Goal: Find specific page/section: Find specific page/section

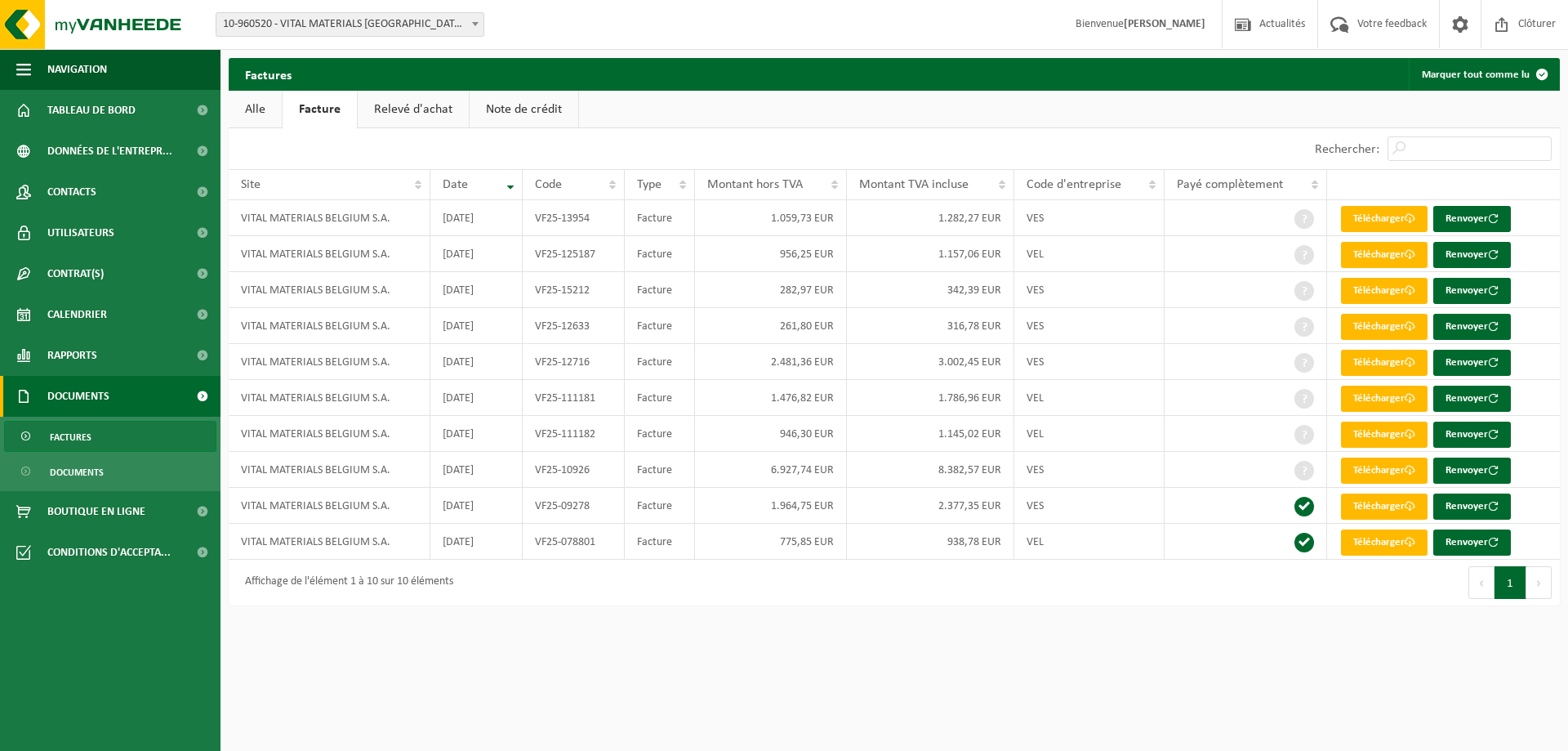
click at [423, 113] on link "Relevé d'achat" at bounding box center [412, 109] width 111 height 38
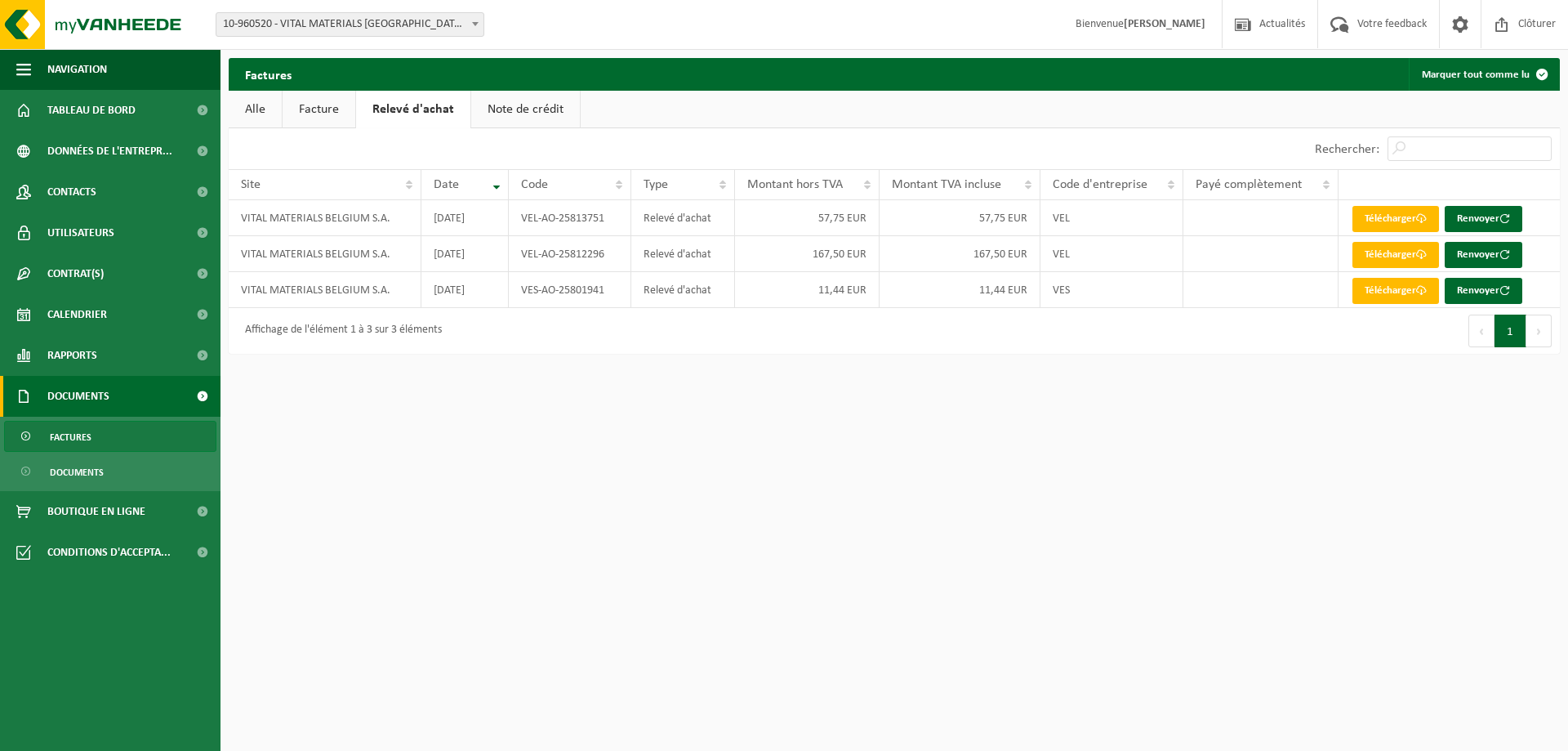
click at [558, 119] on link "Note de crédit" at bounding box center [525, 109] width 109 height 38
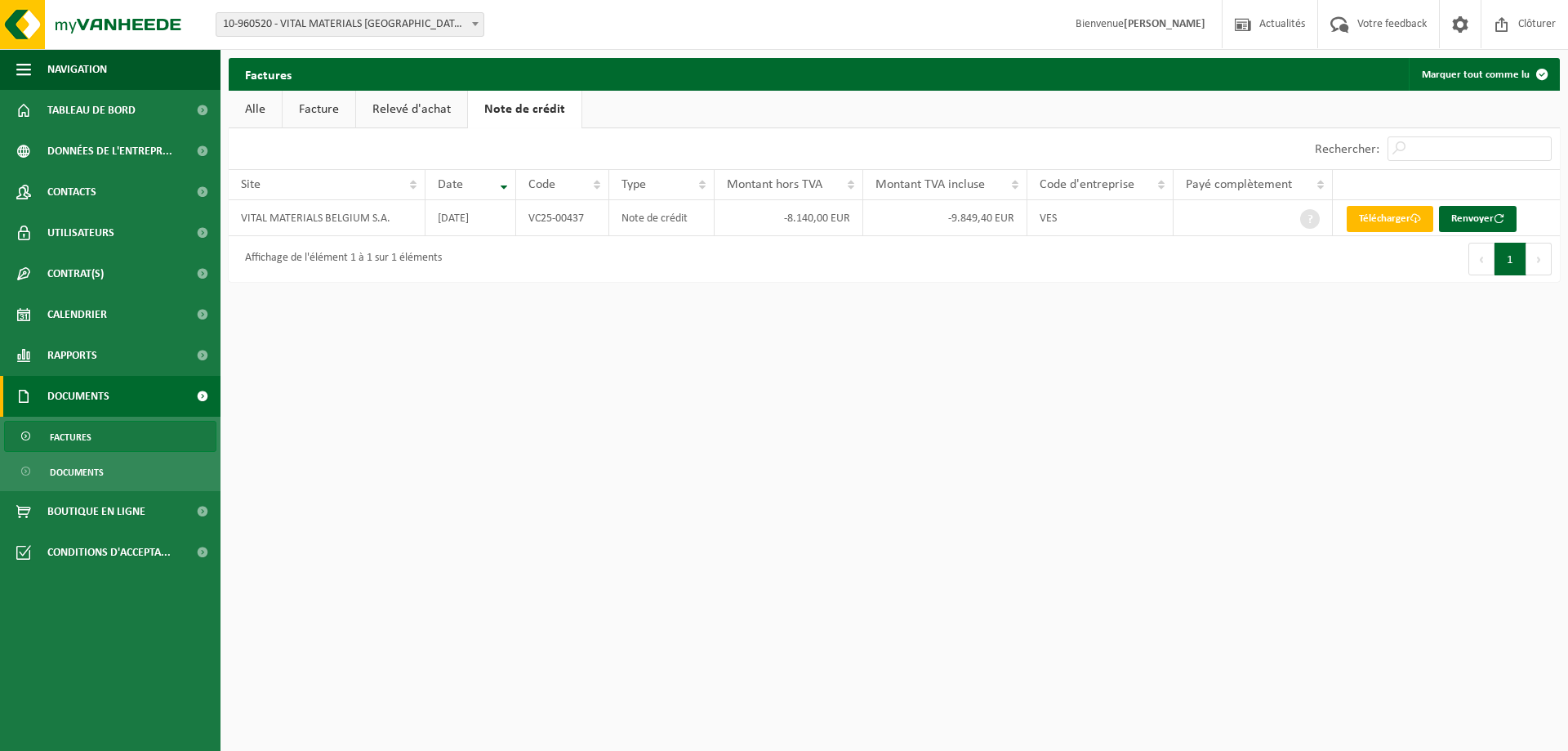
click at [254, 109] on link "Alle" at bounding box center [256, 109] width 53 height 38
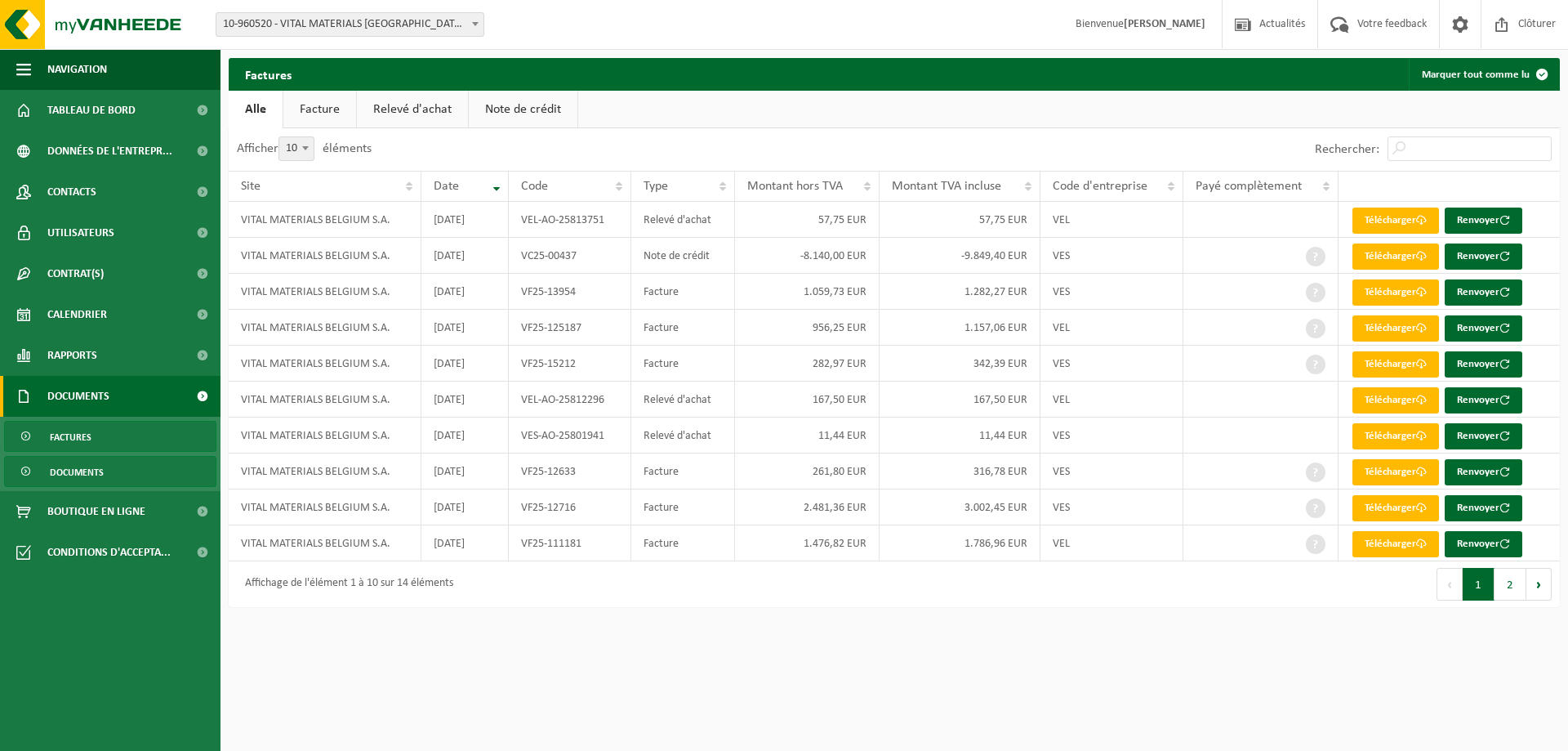
click at [57, 464] on span "Documents" at bounding box center [76, 472] width 54 height 31
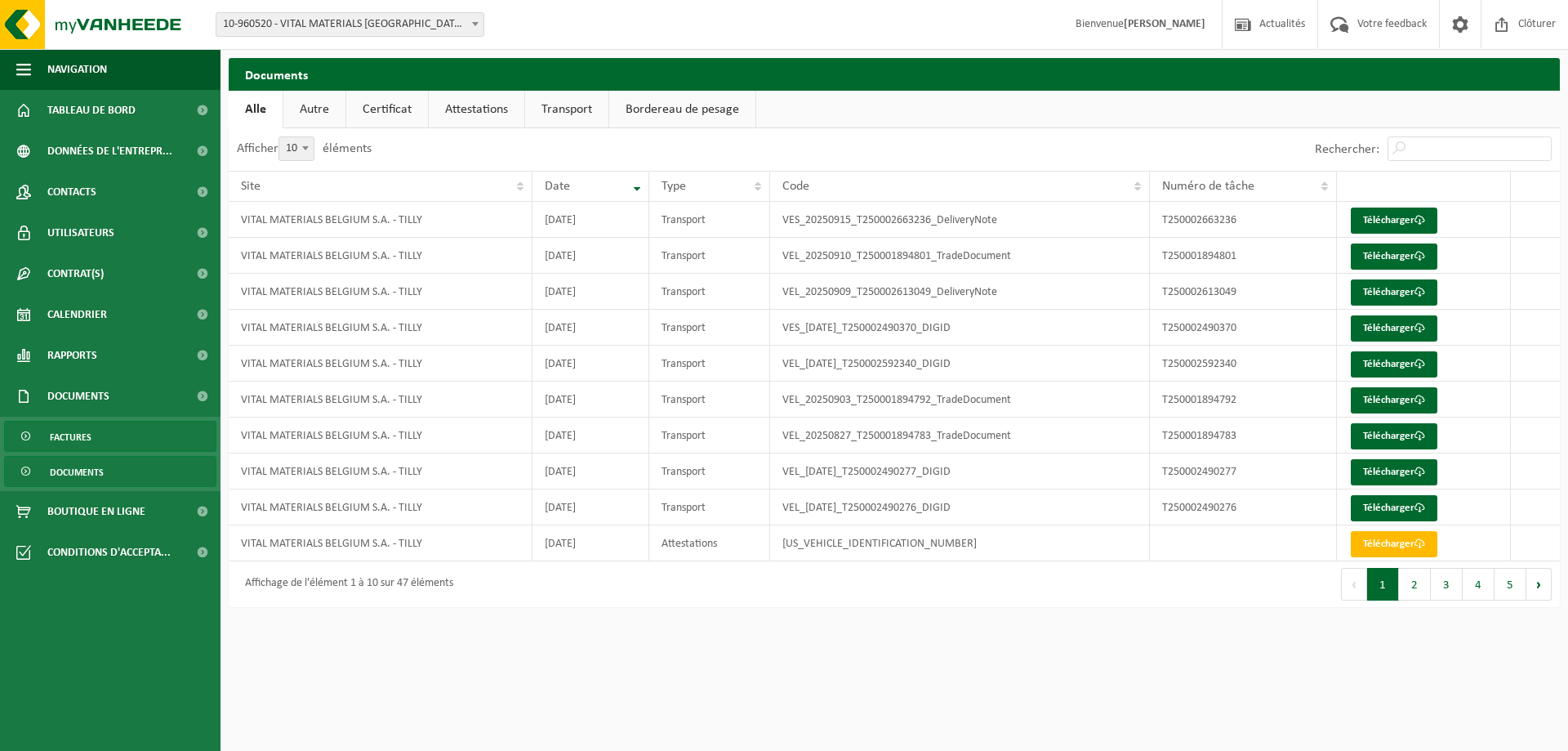
click at [65, 443] on span "Factures" at bounding box center [70, 437] width 41 height 31
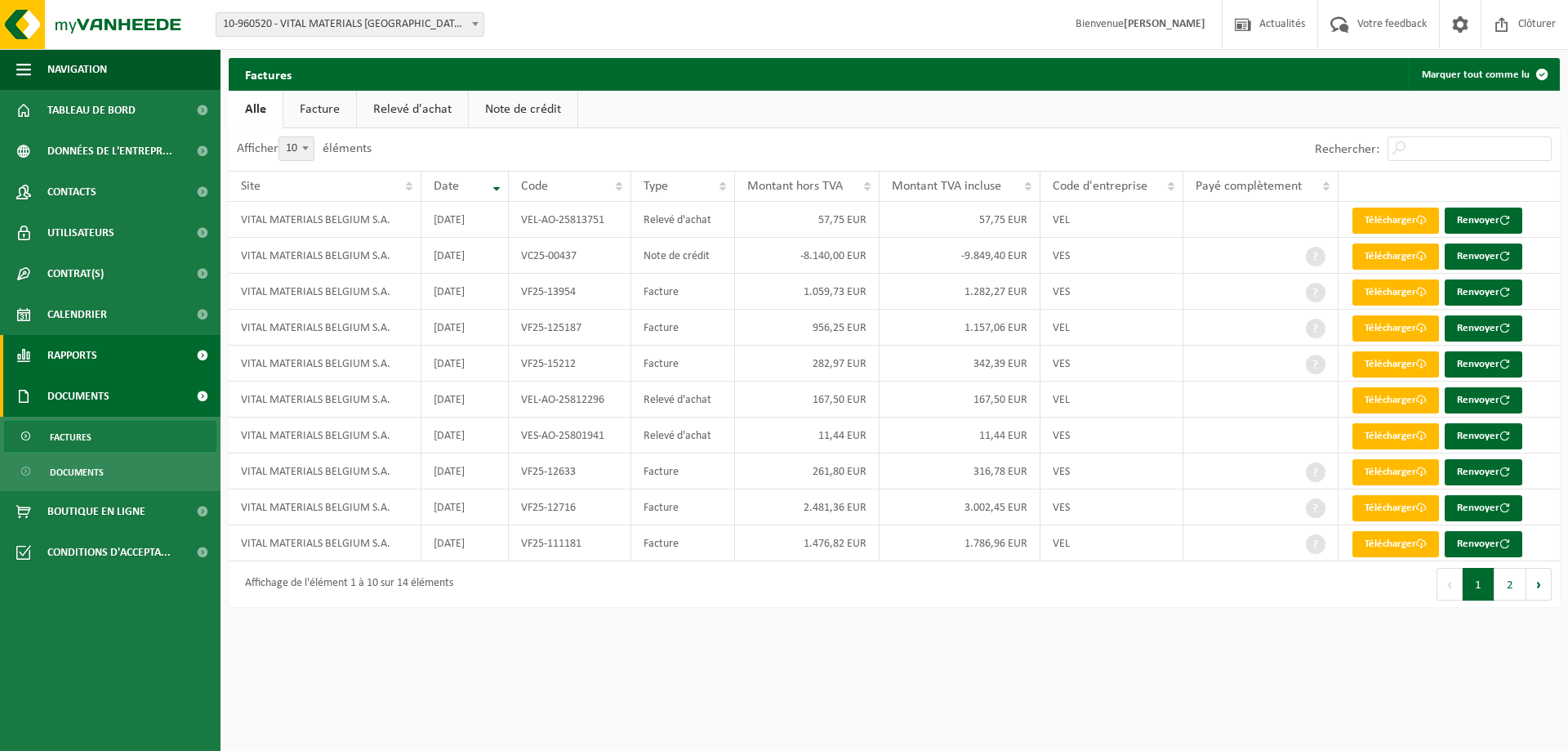
click at [85, 363] on span "Rapports" at bounding box center [72, 355] width 49 height 41
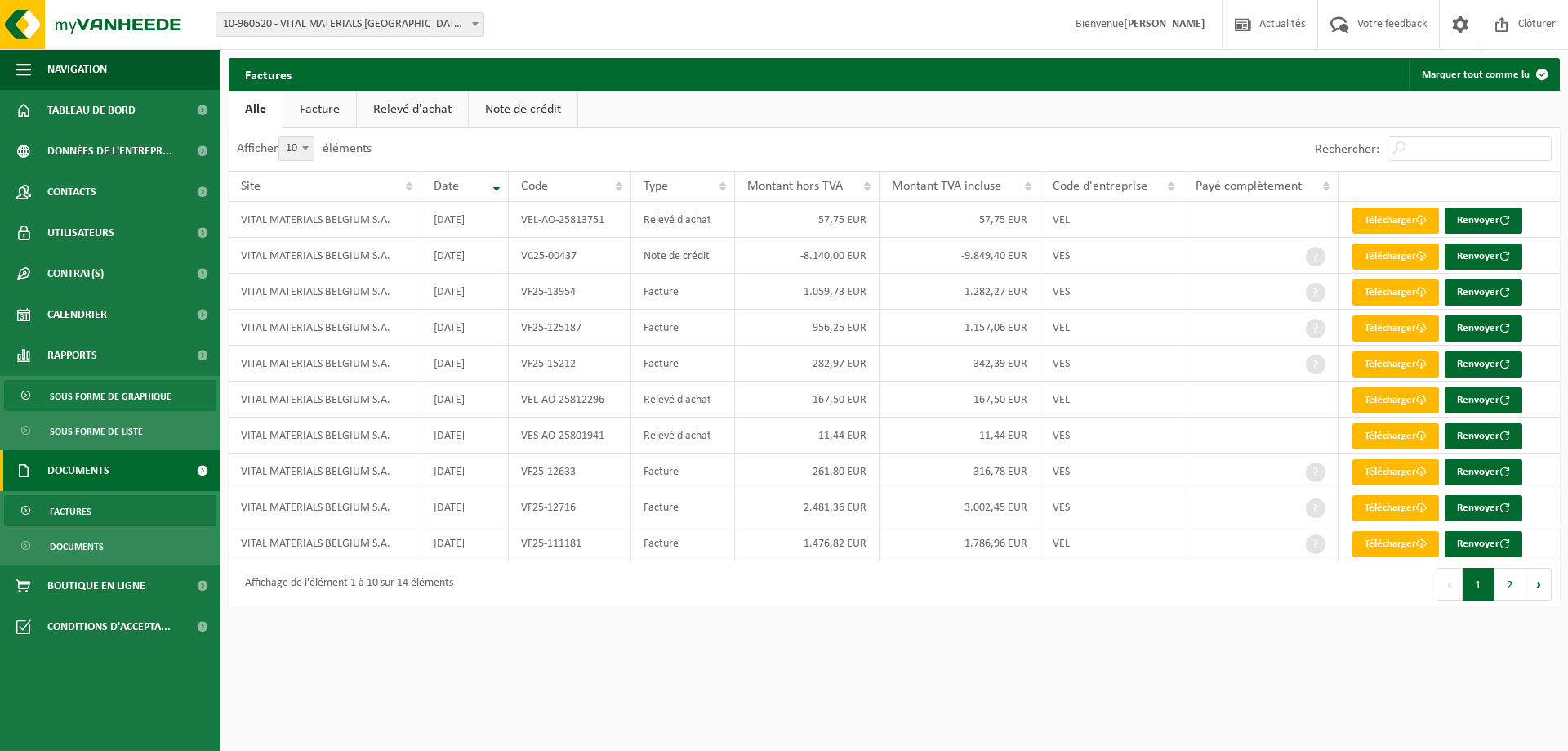
click at [94, 394] on span "Sous forme de graphique" at bounding box center [110, 396] width 122 height 31
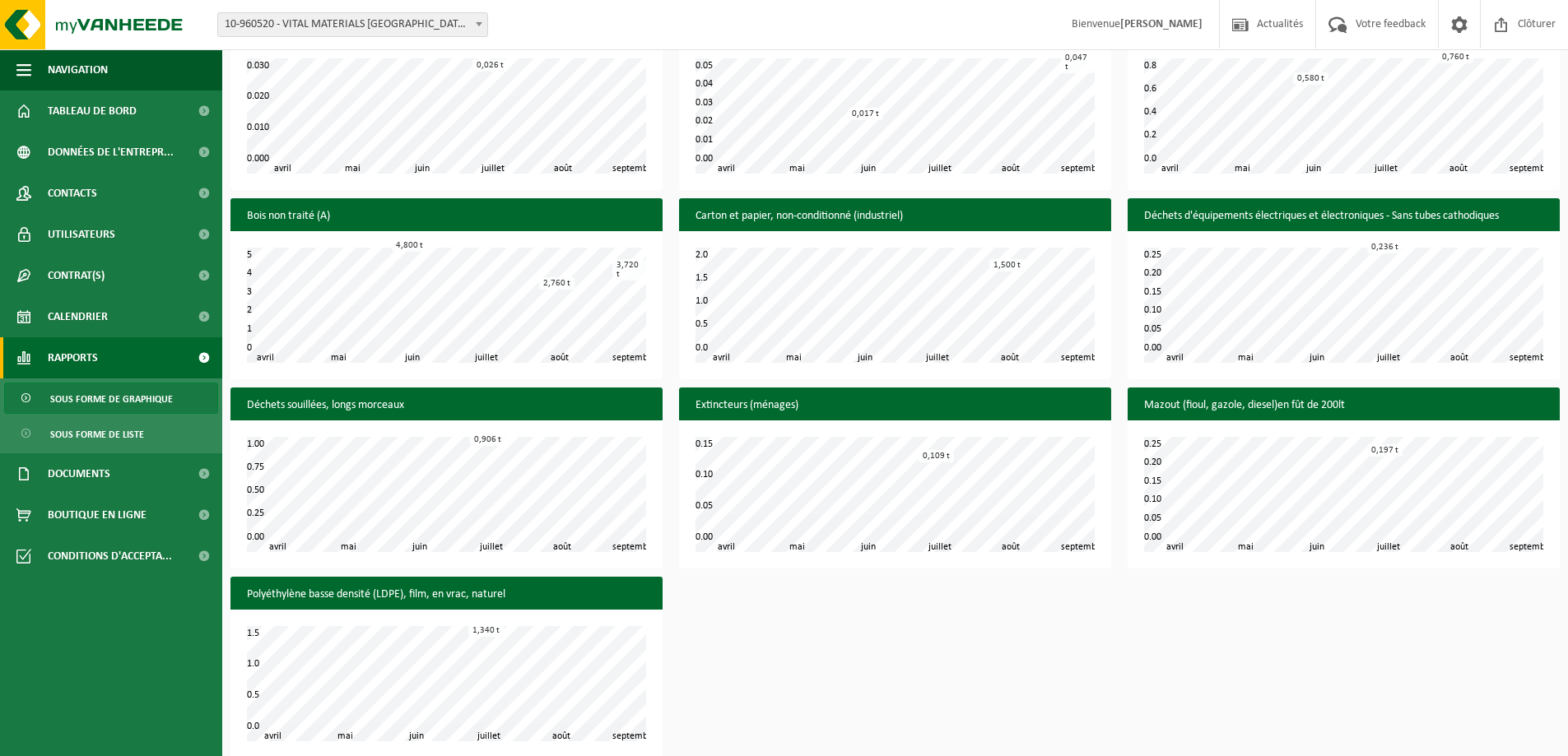
scroll to position [758, 0]
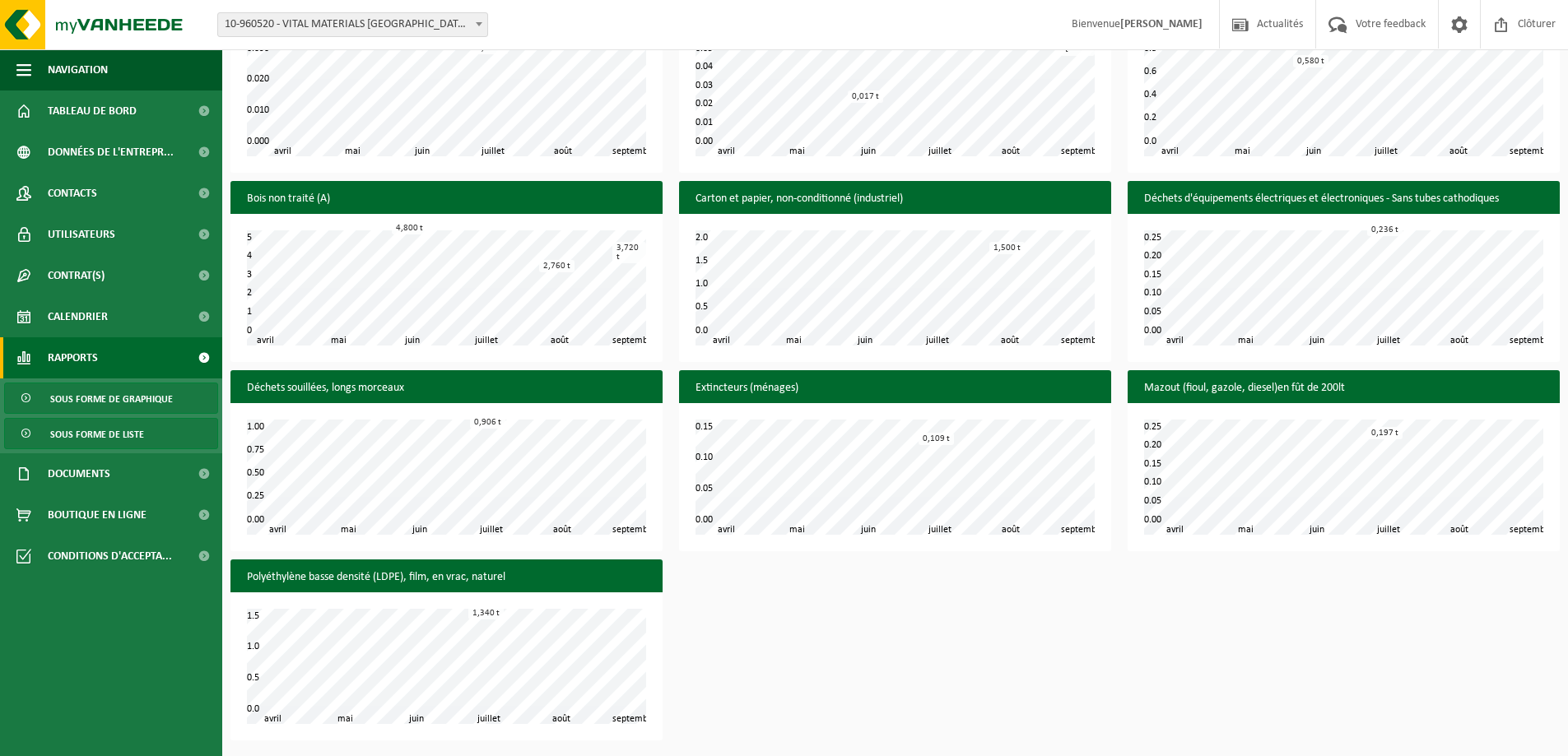
click at [101, 429] on span "Sous forme de liste" at bounding box center [97, 435] width 94 height 31
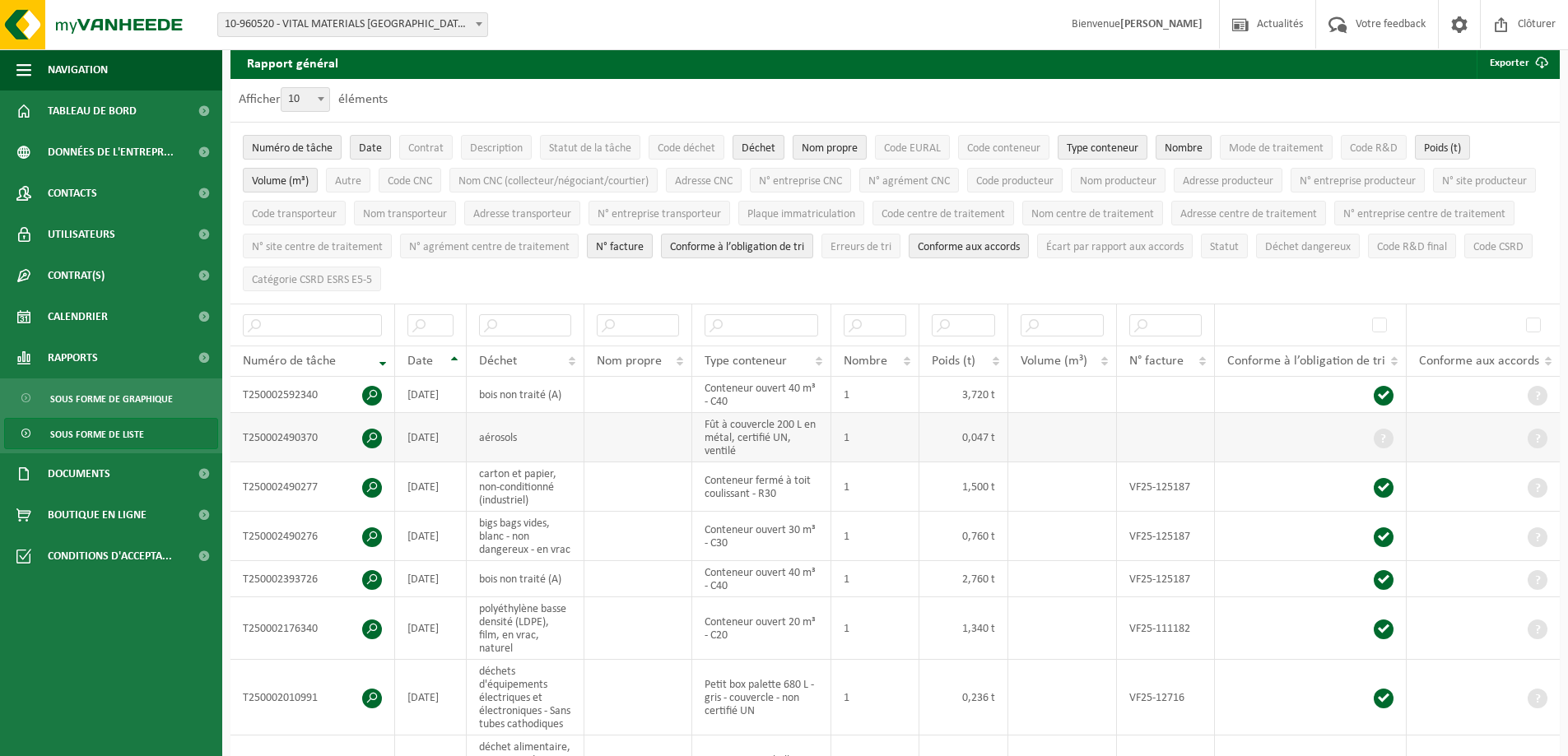
scroll to position [82, 0]
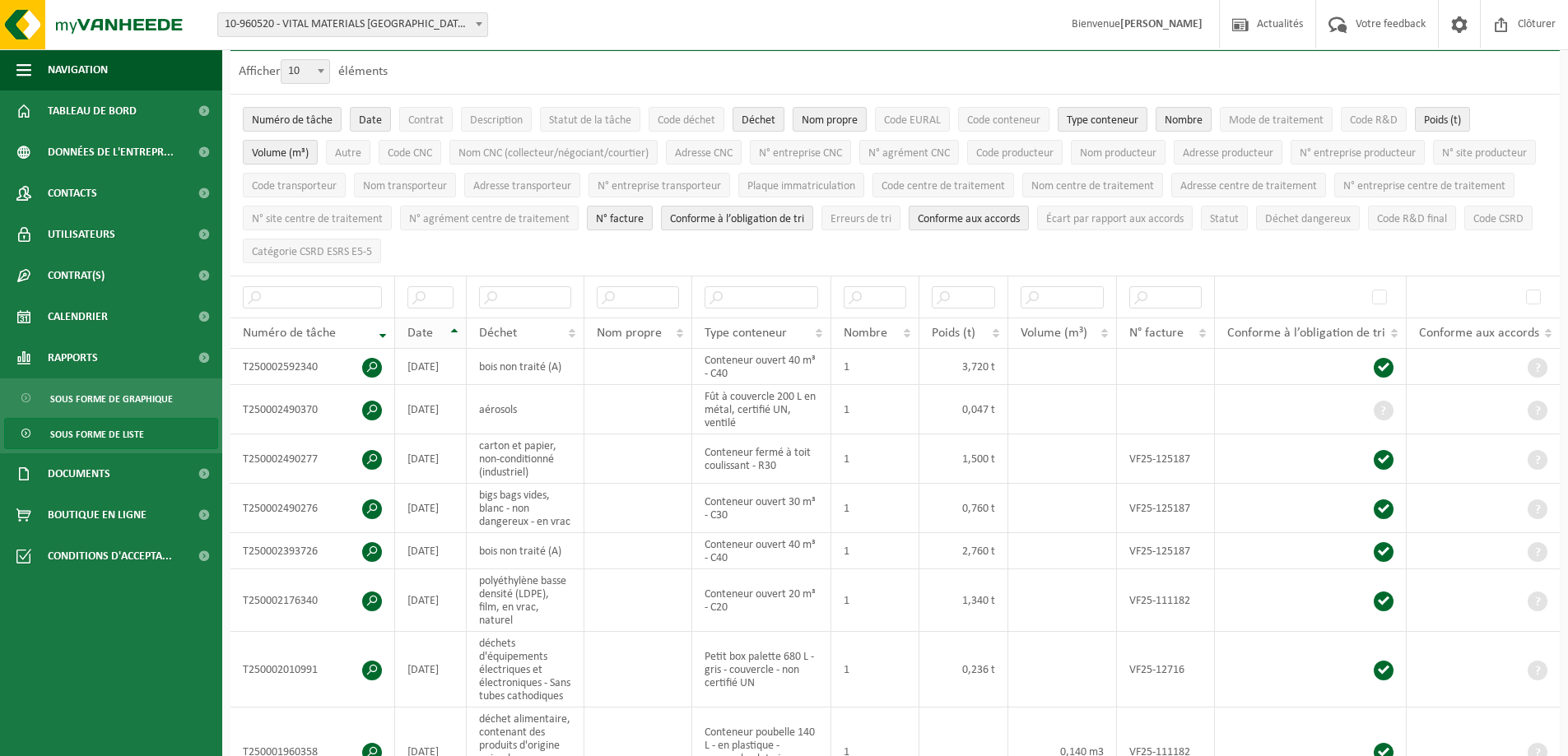
click at [461, 329] on th "Date" at bounding box center [431, 333] width 72 height 31
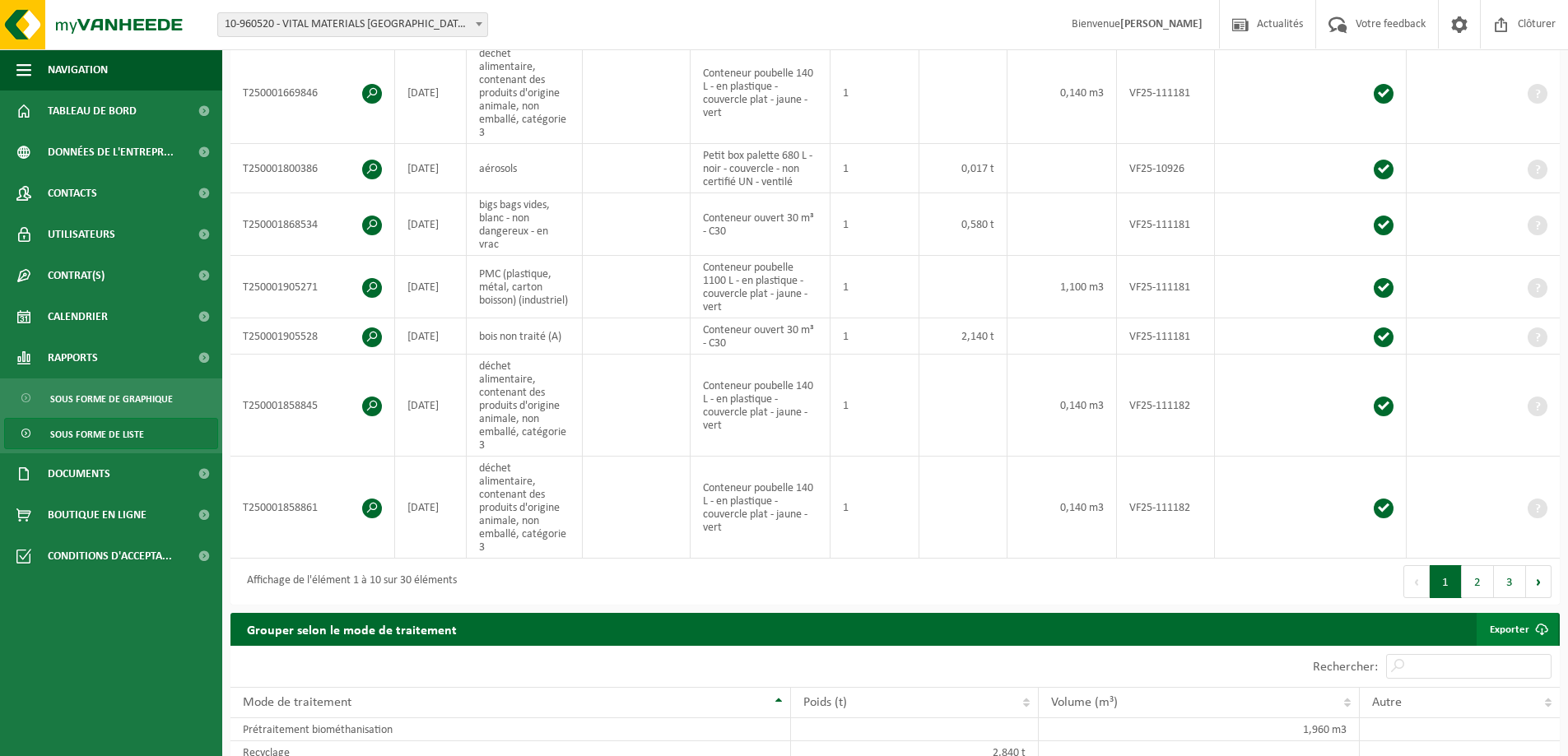
scroll to position [658, 0]
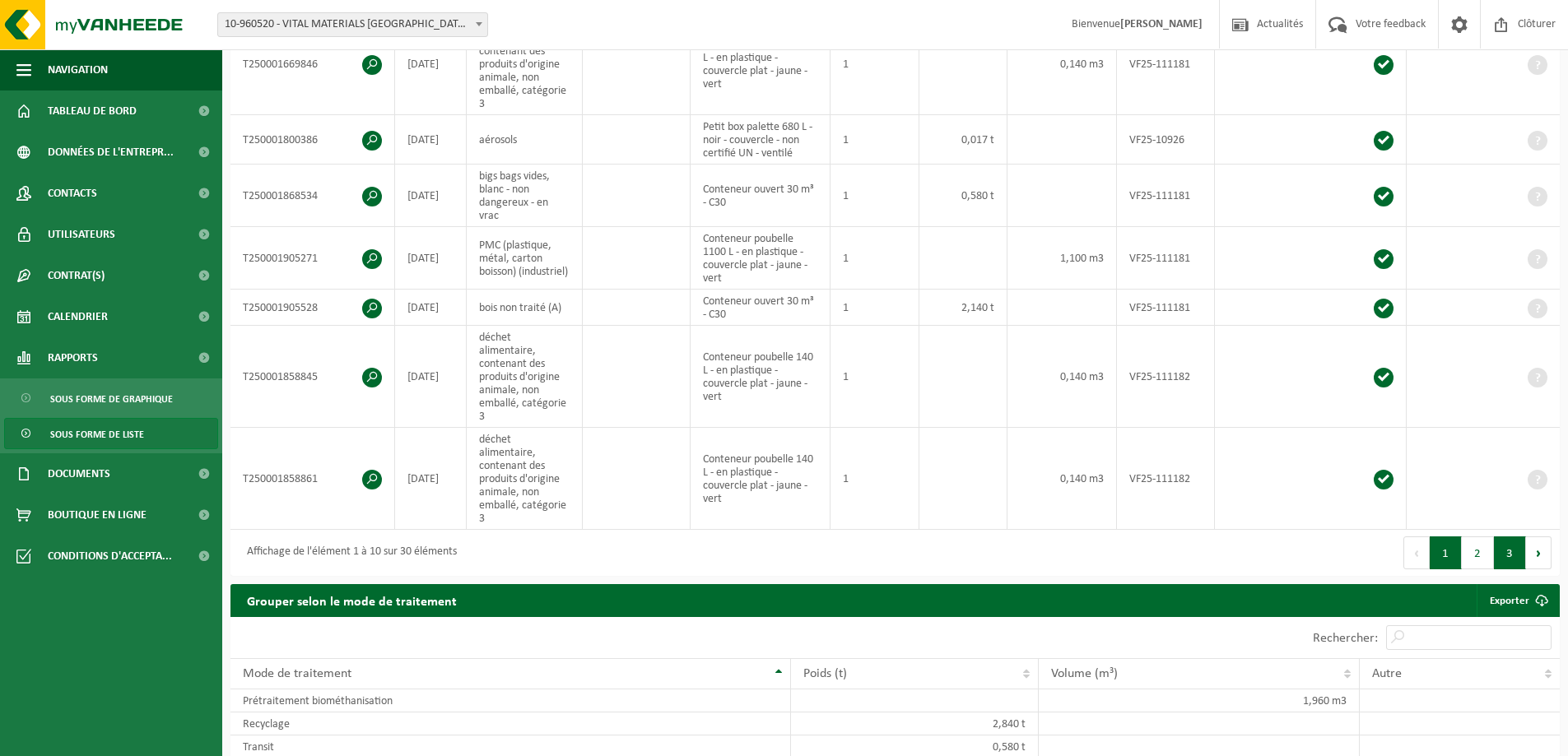
click at [1524, 536] on button "3" at bounding box center [1509, 553] width 32 height 33
